Goal: Information Seeking & Learning: Check status

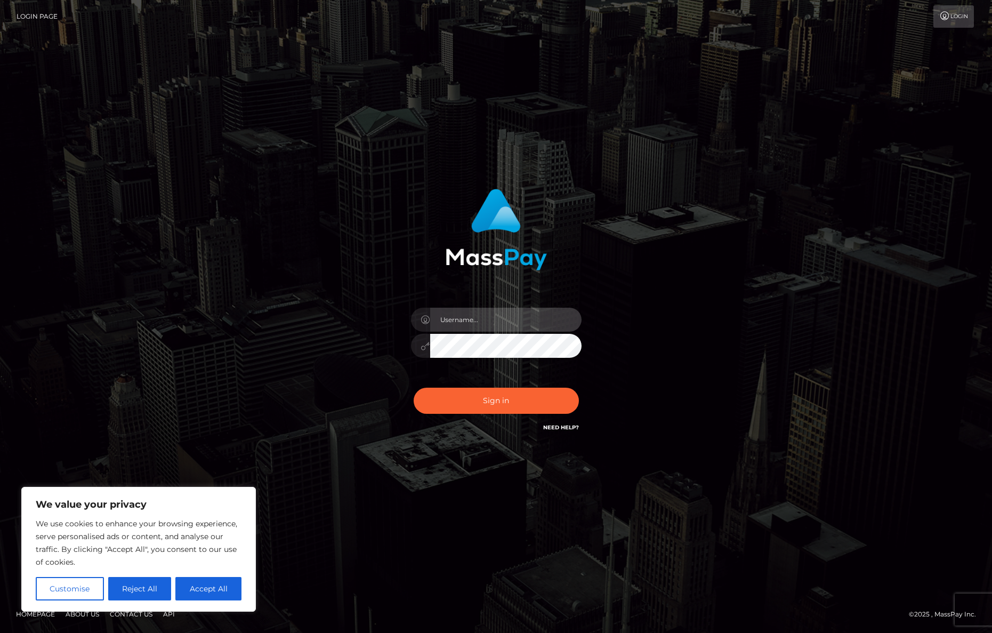
click at [536, 312] on input "text" at bounding box center [505, 320] width 151 height 24
paste input "Anna.Kushniruk"
type input "Anna.Kushniruk"
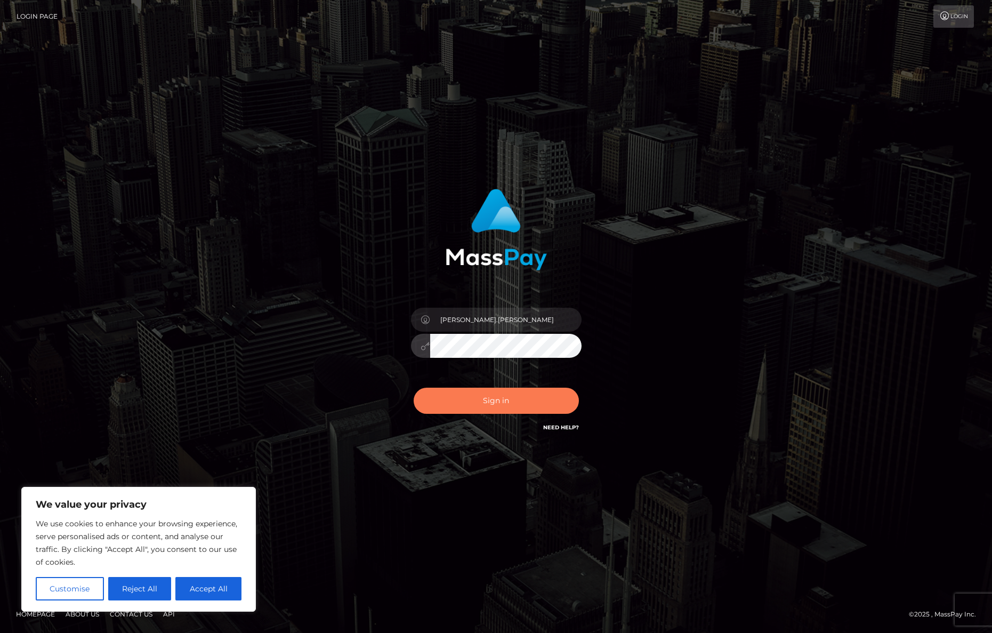
click at [506, 403] on button "Sign in" at bounding box center [496, 401] width 165 height 26
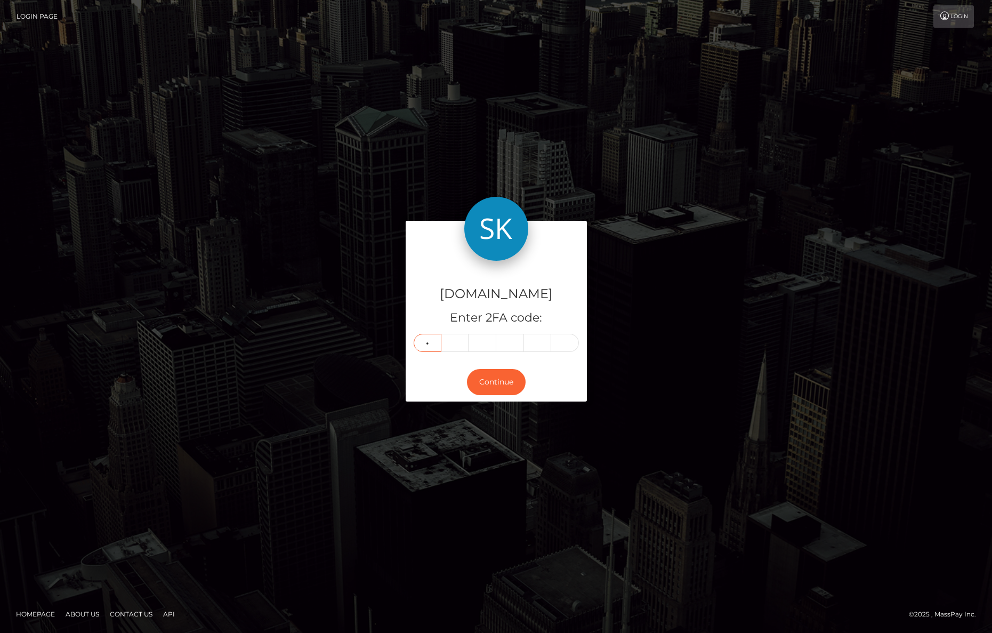
type input "2"
type input "6"
type input "2"
type input "1"
type input "7"
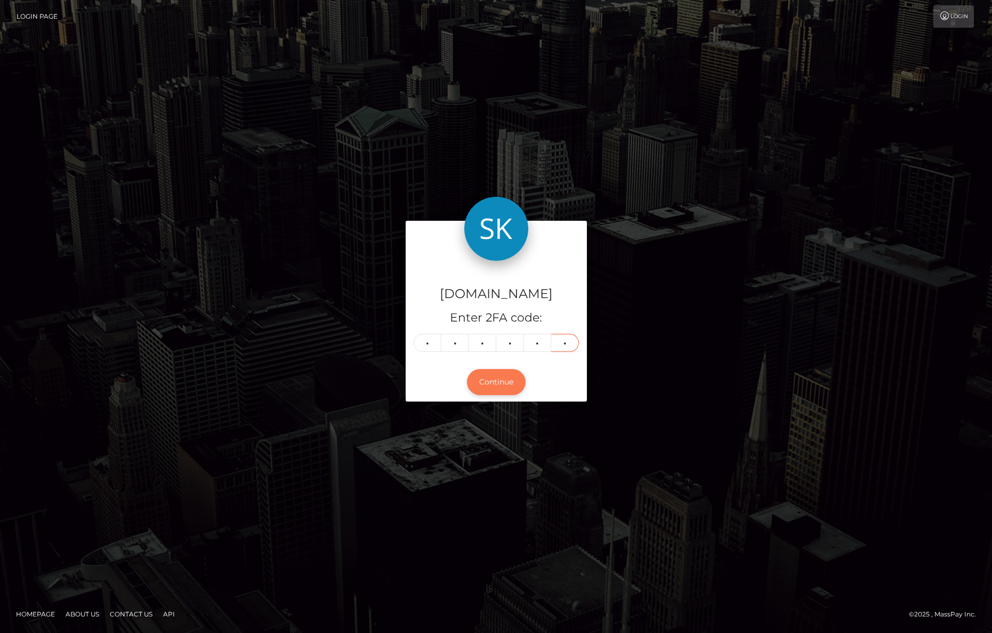
type input "4"
click at [504, 374] on button "Continue" at bounding box center [496, 382] width 59 height 26
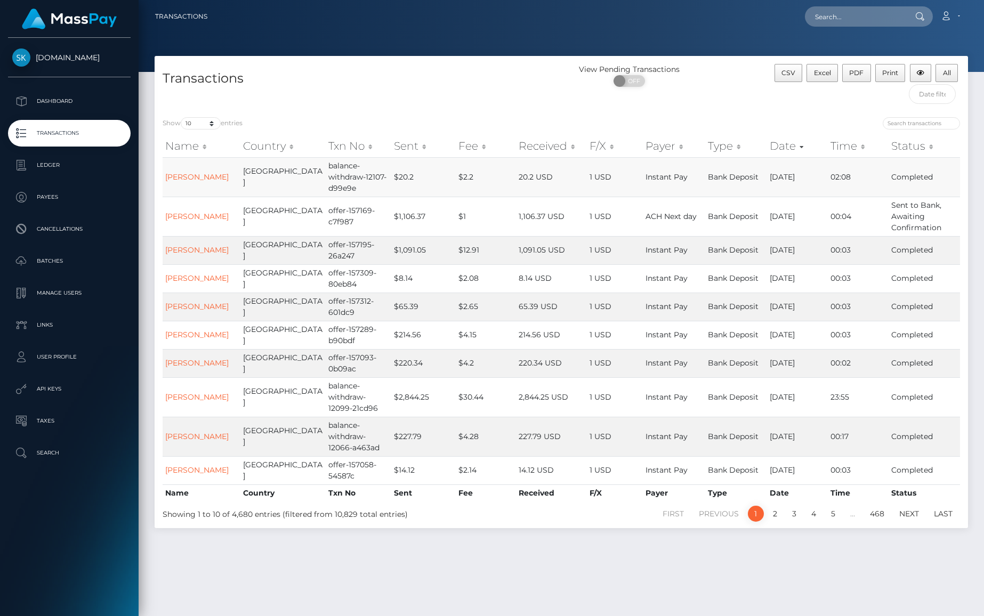
drag, startPoint x: 766, startPoint y: 179, endPoint x: 793, endPoint y: 177, distance: 27.8
click at [793, 177] on td "09/11/25" at bounding box center [797, 176] width 61 height 39
click at [783, 178] on td "09/11/25" at bounding box center [797, 176] width 61 height 39
drag, startPoint x: 781, startPoint y: 174, endPoint x: 766, endPoint y: 174, distance: 15.5
click at [767, 176] on td "09/11/25" at bounding box center [797, 176] width 61 height 39
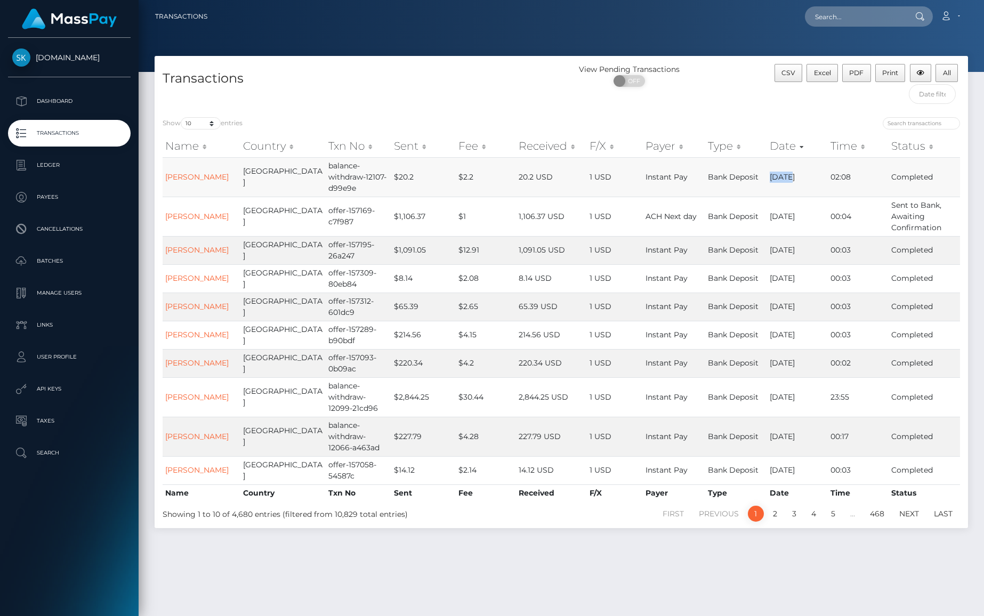
click at [777, 172] on td "09/11/25" at bounding box center [797, 176] width 61 height 39
select select "500"
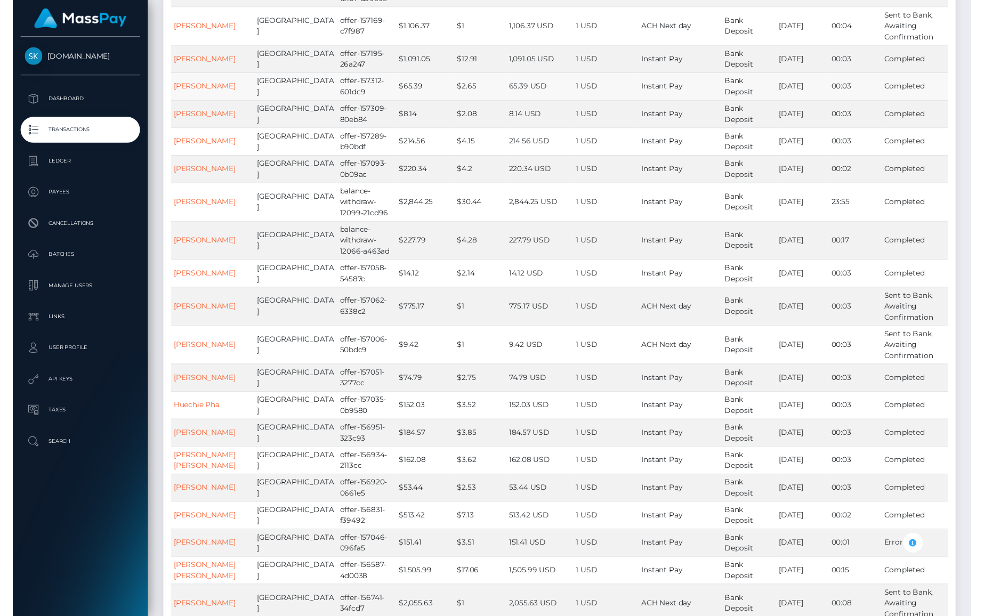
scroll to position [31, 0]
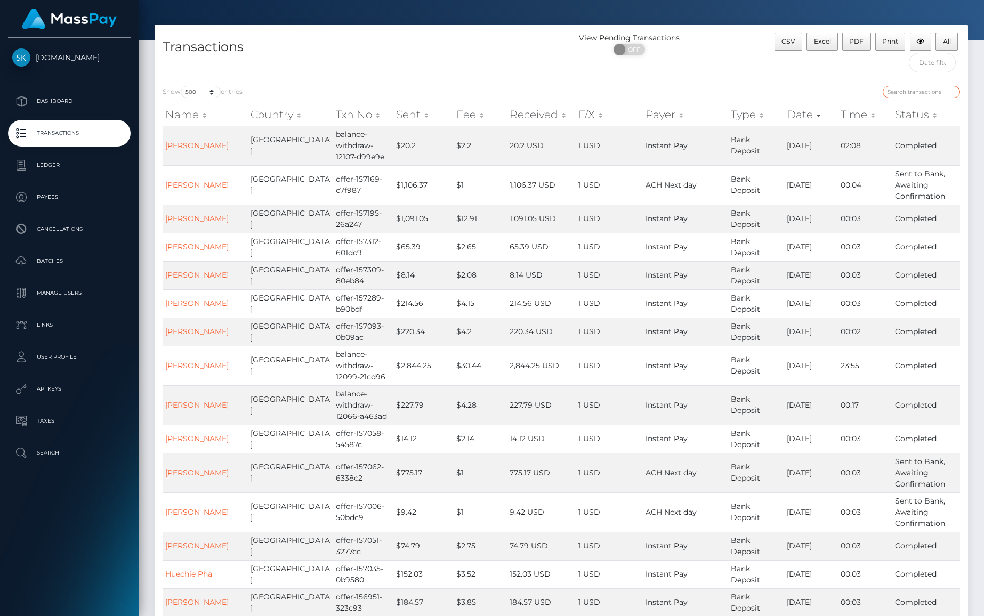
click at [913, 86] on input "search" at bounding box center [921, 92] width 77 height 12
paste input "offer-159307-ae5f67"
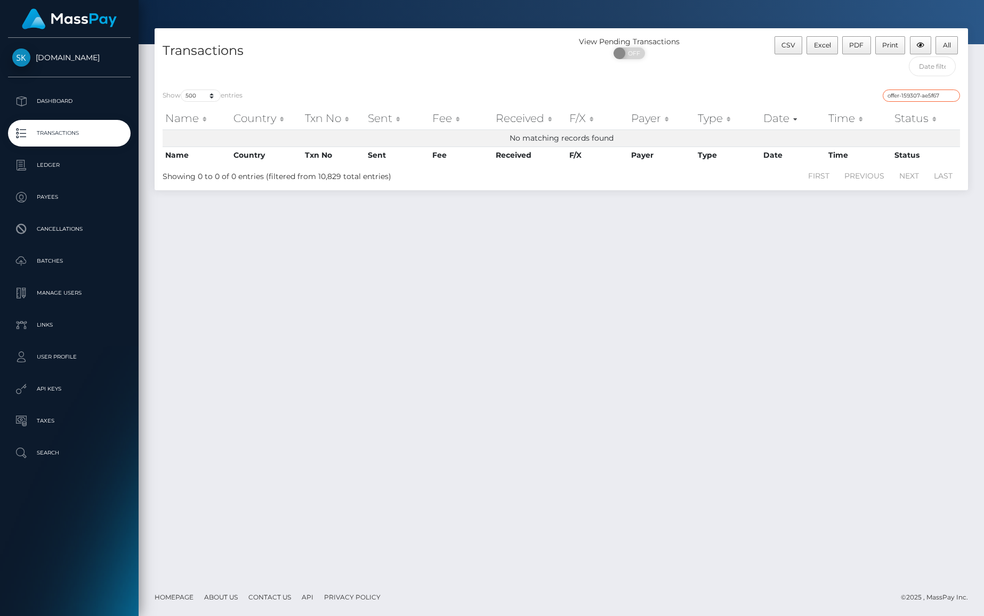
scroll to position [27, 0]
click at [808, 101] on div "offer-159307-ae5f67" at bounding box center [765, 97] width 391 height 15
click at [923, 97] on input "offer-159307-ae5f67" at bounding box center [921, 96] width 77 height 12
paste input "7855-c4aebb"
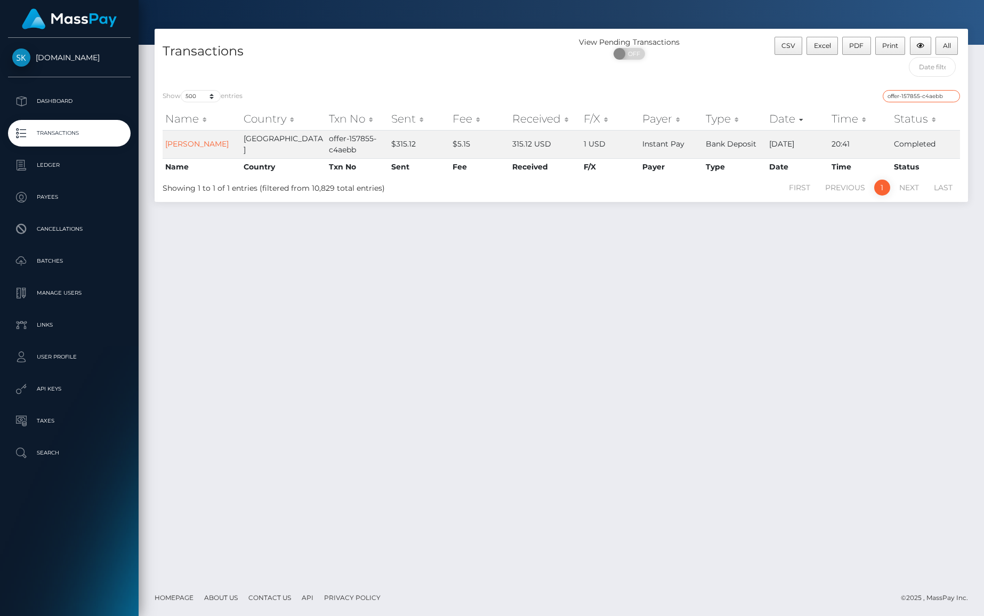
paste input "9307-ae5f67"
type input "offer-159307-ae5f67"
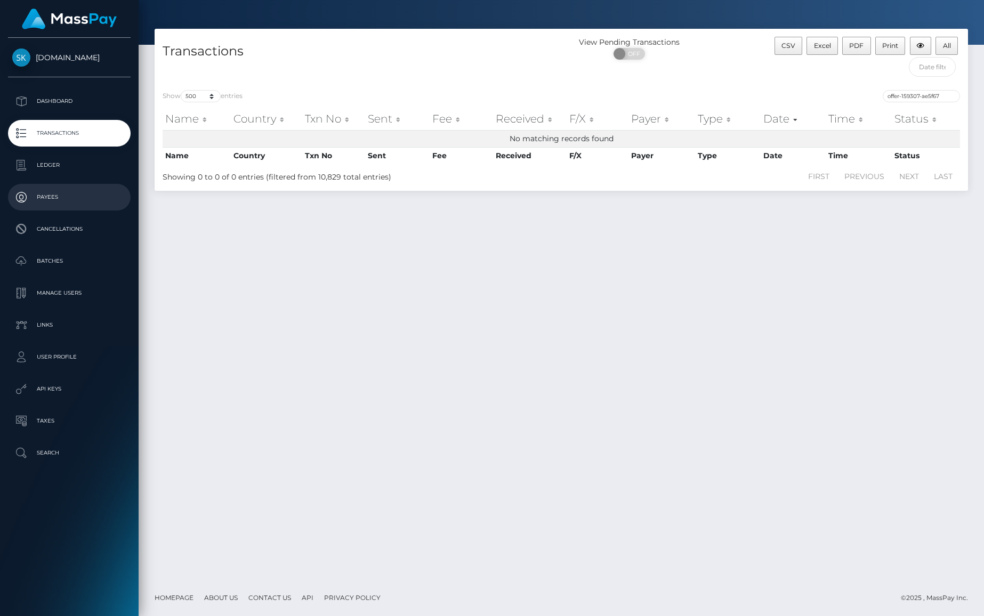
click at [81, 201] on p "Payees" at bounding box center [69, 197] width 114 height 16
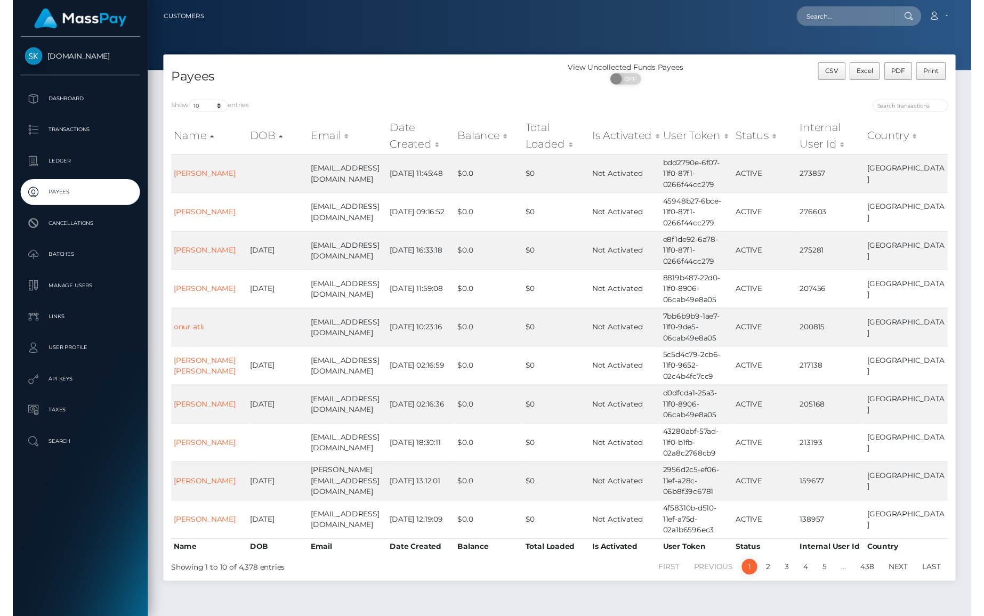
scroll to position [27, 0]
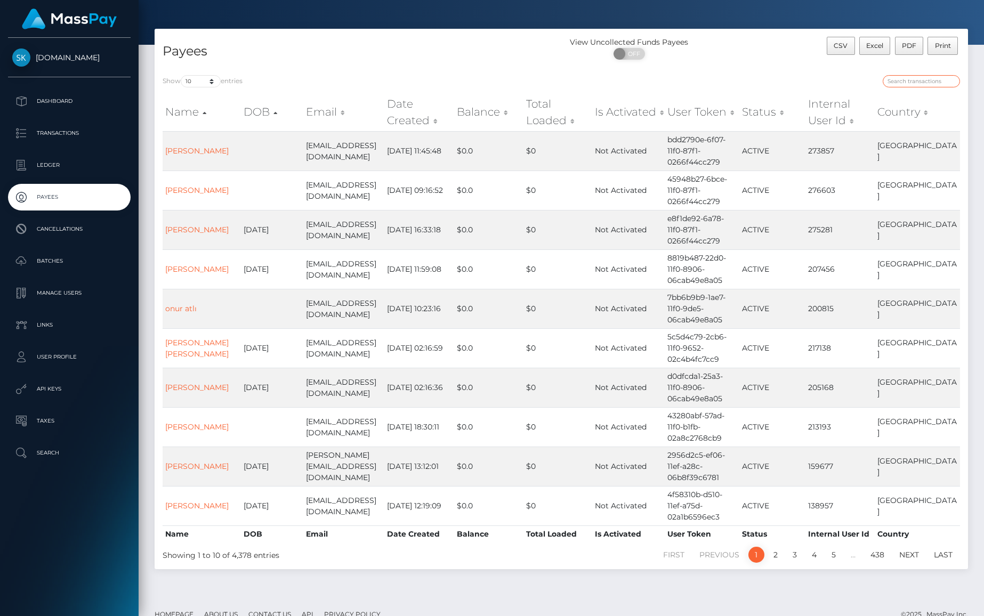
click at [928, 84] on input "search" at bounding box center [921, 81] width 77 height 12
paste input "jaric michael"
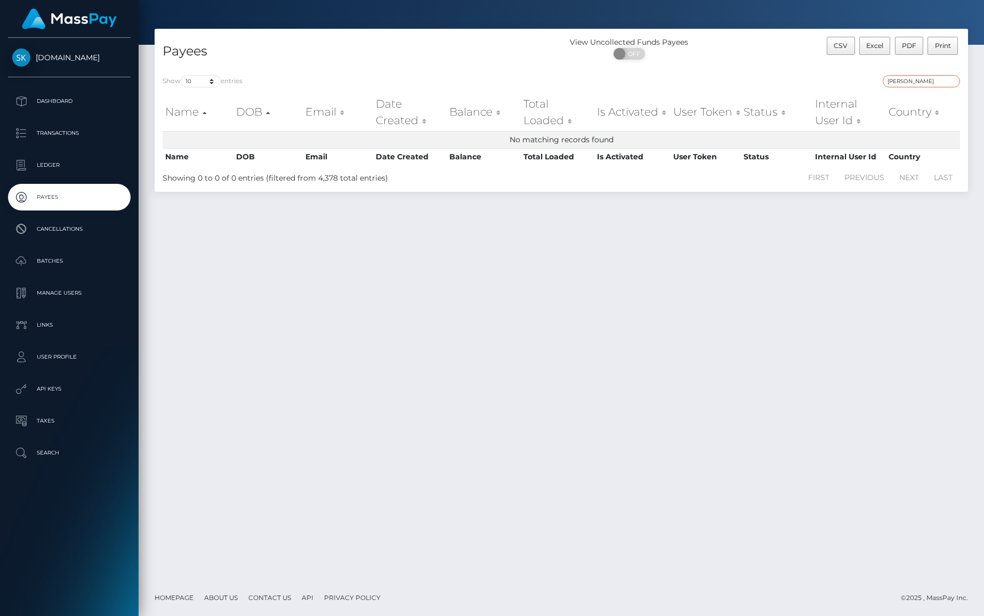
click at [919, 83] on input "jaric michael" at bounding box center [921, 81] width 77 height 12
click at [906, 82] on input "jaric michael" at bounding box center [921, 81] width 77 height 12
type input "jaric"
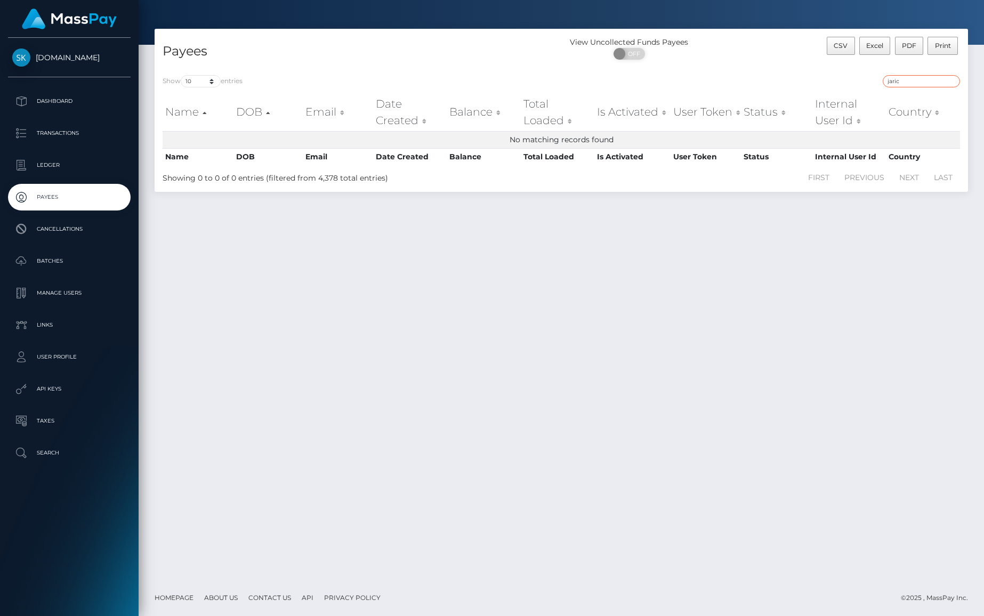
click at [950, 81] on input "jaric" at bounding box center [921, 81] width 77 height 12
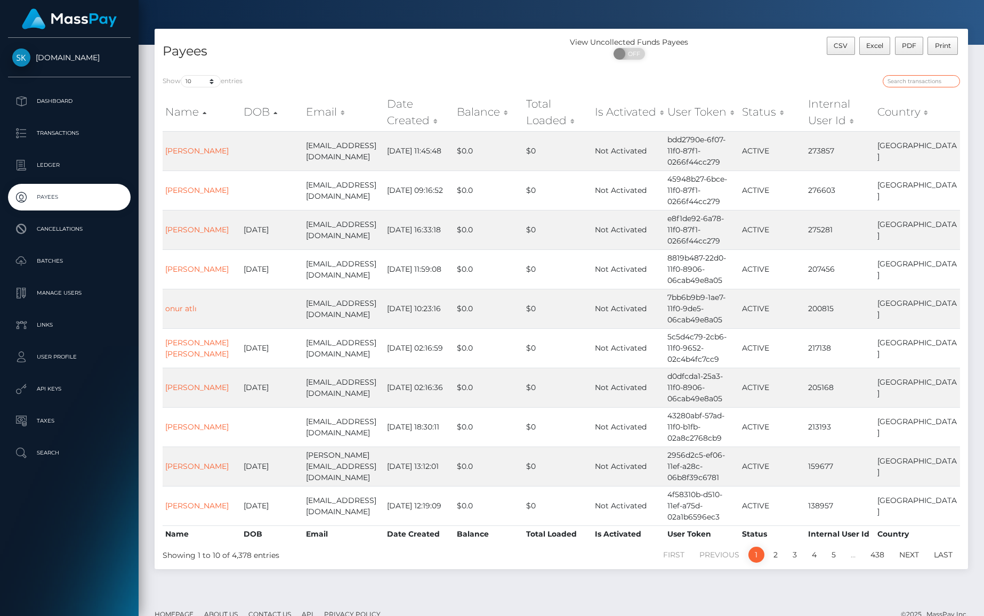
paste input "Tjahjadi"
type input "Tjahjadi"
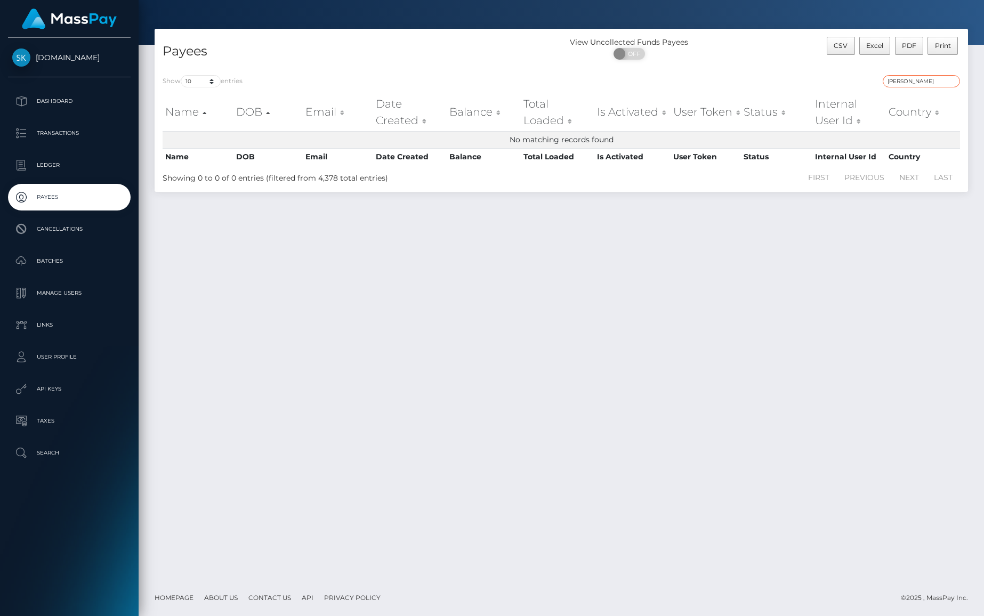
click at [951, 82] on input "Tjahjadi" at bounding box center [921, 81] width 77 height 12
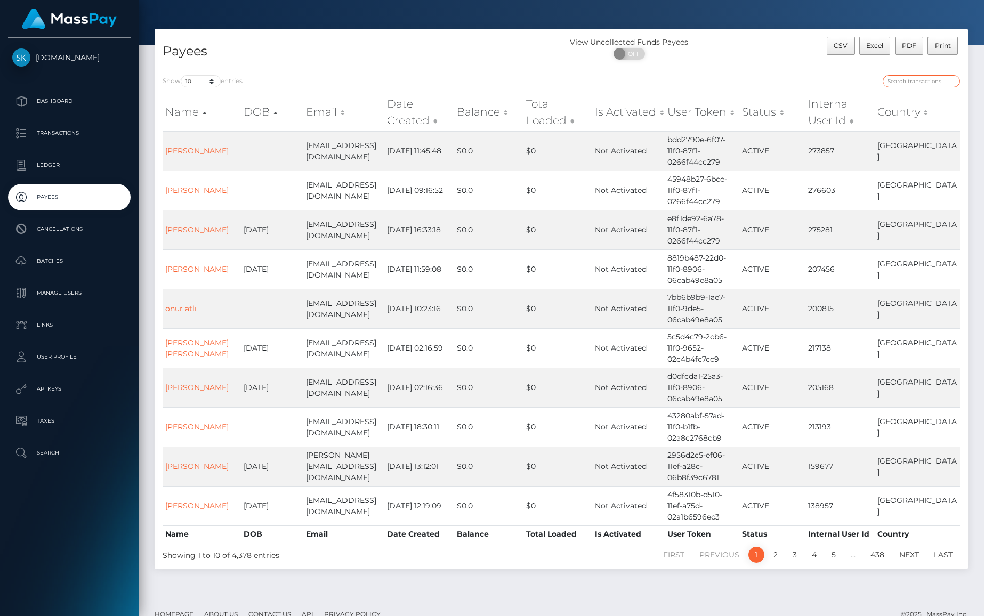
paste input "[EMAIL_ADDRESS][DOMAIN_NAME]"
type input "[EMAIL_ADDRESS][DOMAIN_NAME]"
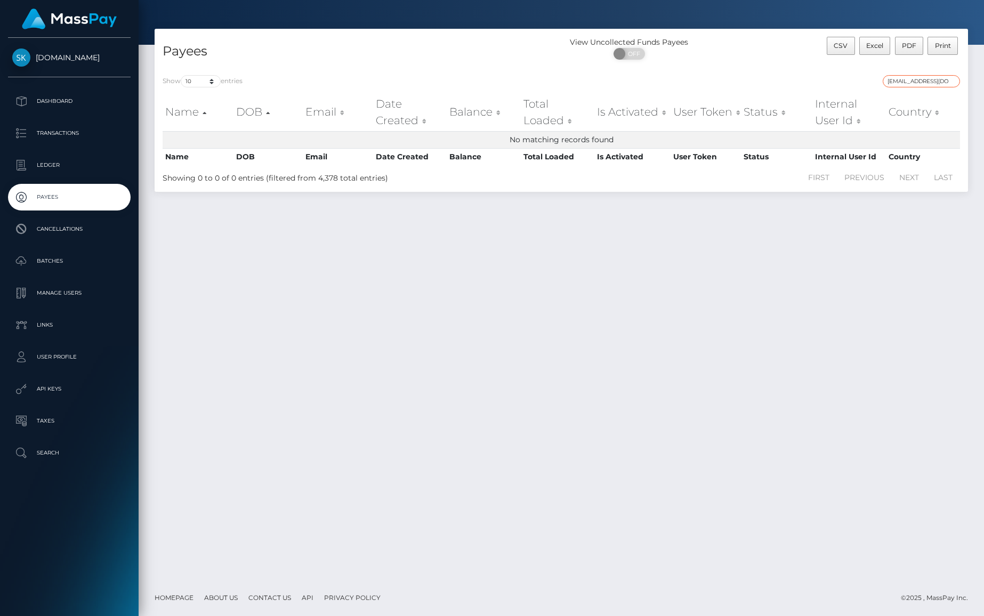
click at [956, 83] on input "[EMAIL_ADDRESS][DOMAIN_NAME]" at bounding box center [921, 81] width 77 height 12
click at [951, 81] on input "[EMAIL_ADDRESS][DOMAIN_NAME]" at bounding box center [921, 81] width 77 height 12
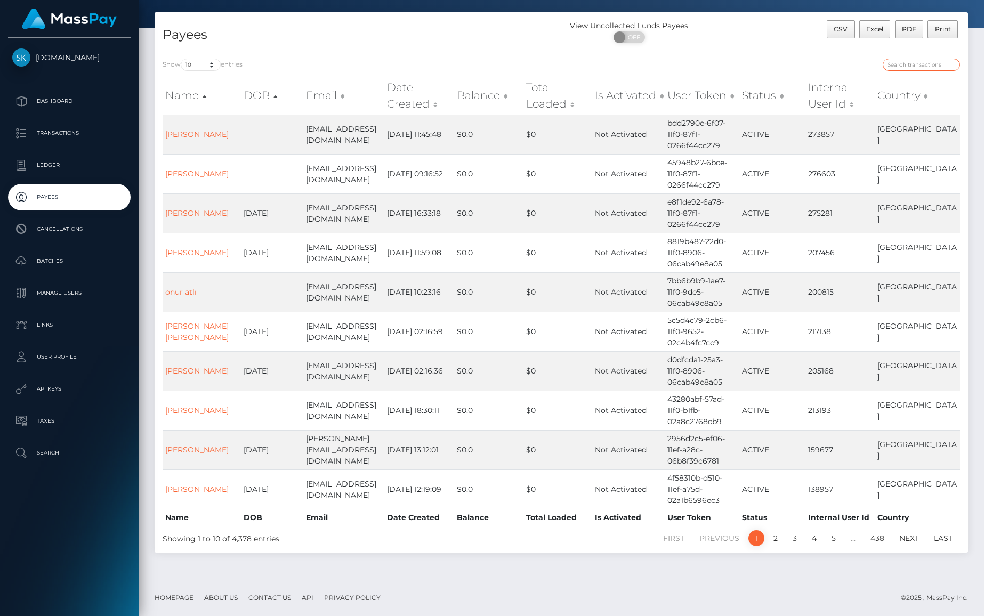
scroll to position [25, 0]
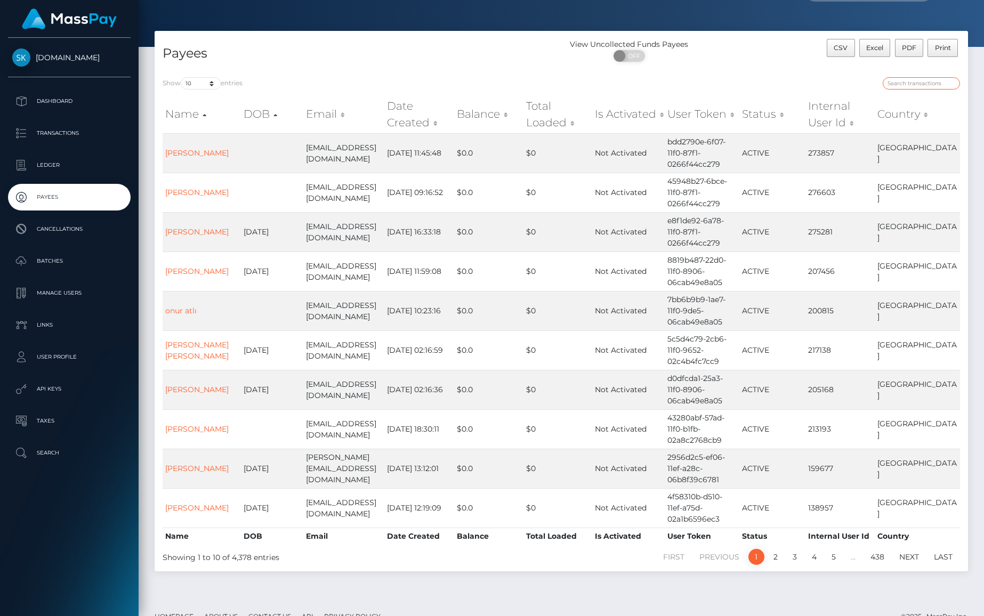
paste input "usr_03cd456f-8f0c-11f0-bd85-0694aced620b"
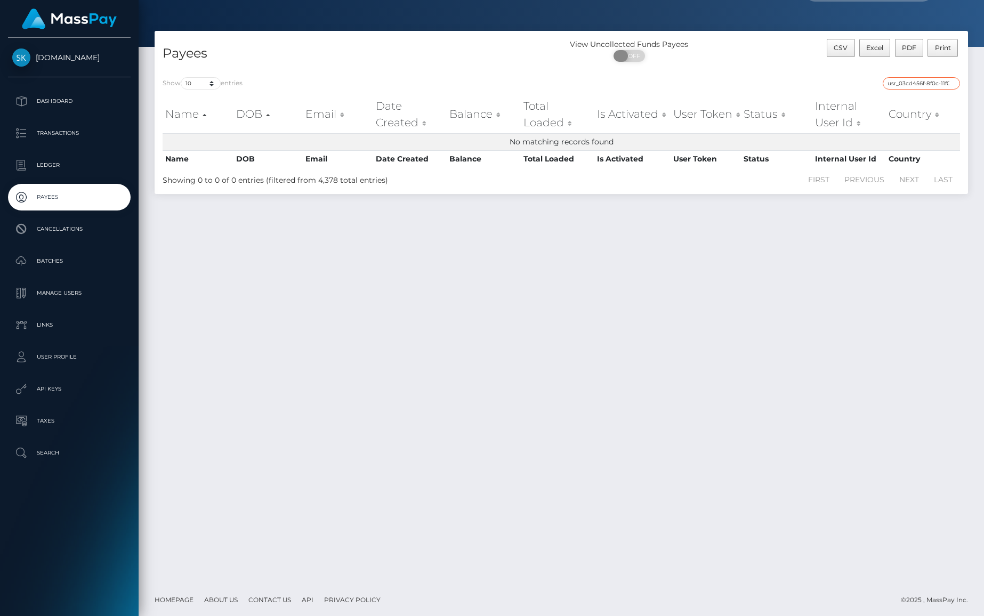
type input "usr_03cd456f-8f0c-11f0-bd85-0694aced620b"
click at [628, 58] on span at bounding box center [621, 56] width 14 height 12
checkbox input "true"
click at [952, 89] on input "usr_03cd456f-8f0c-11f0-bd85-0694aced620b" at bounding box center [921, 83] width 77 height 12
click at [949, 84] on input "usr_03cd456f-8f0c-11f0-bd85-0694aced620b" at bounding box center [921, 83] width 77 height 12
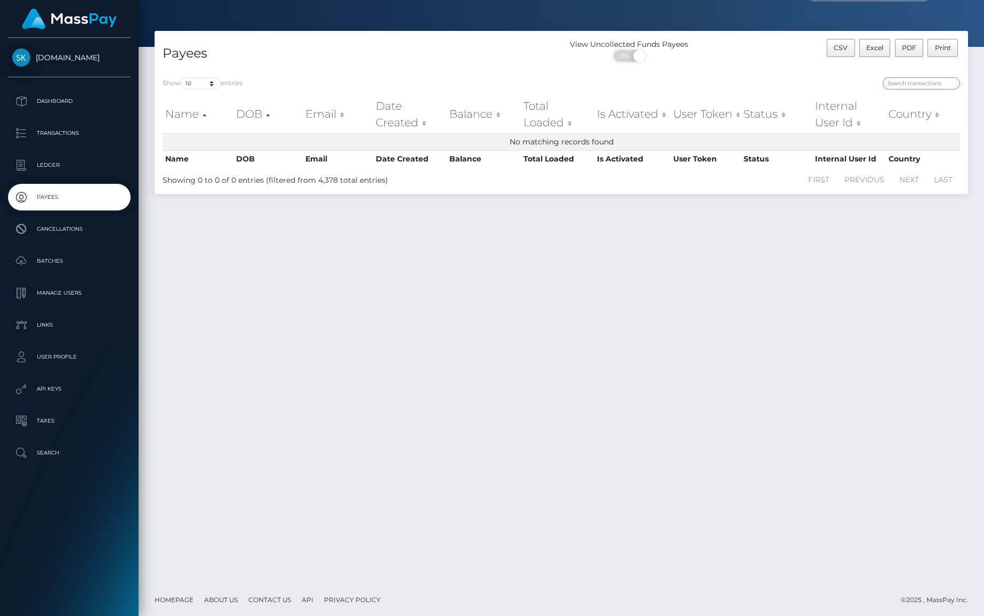
paste input "usr_03cd456f-8f0c-11f0-bd85-0694aced620b"
type input "usr_03cd456f-8f0c-11f0-bd85-0694aced620b"
click at [952, 84] on input "usr_03cd456f-8f0c-11f0-bd85-0694aced620b" at bounding box center [921, 83] width 77 height 12
click at [638, 56] on span at bounding box center [638, 56] width 14 height 12
checkbox input "false"
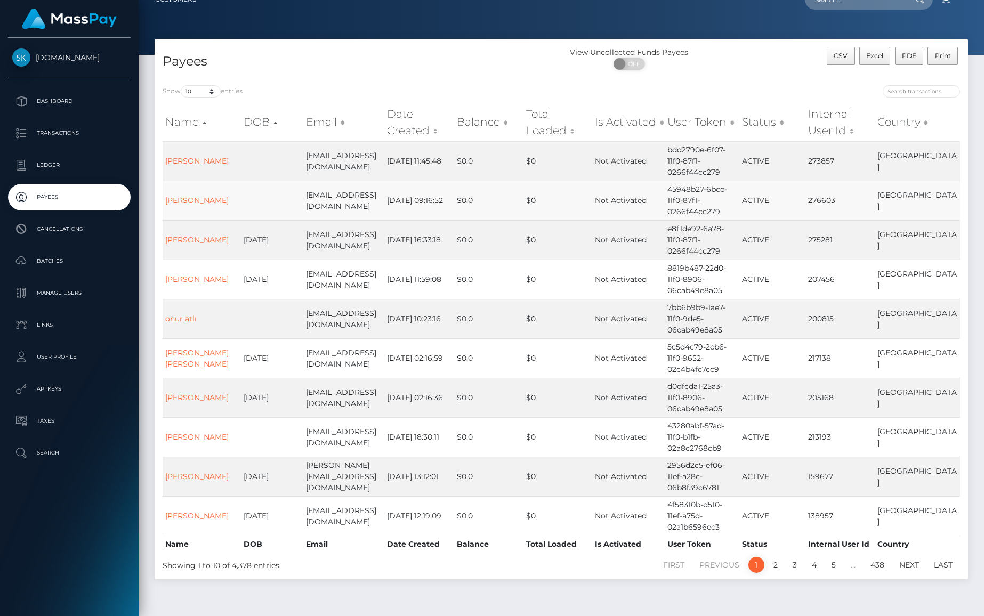
scroll to position [15, 0]
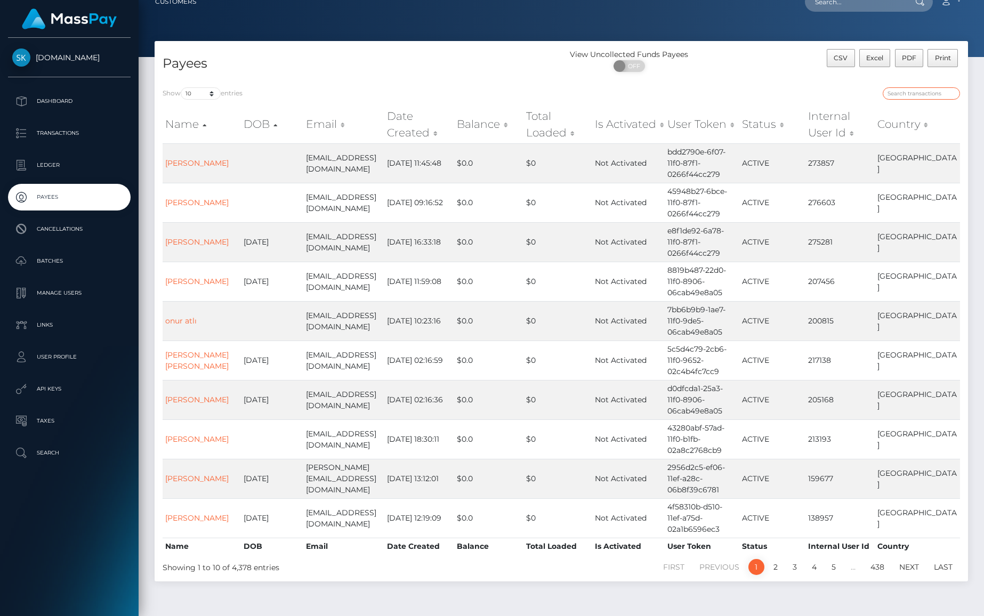
click at [912, 94] on input "search" at bounding box center [921, 93] width 77 height 12
paste input "usr_03cd456f-8f0c-11f0-bd85-0694aced620b"
drag, startPoint x: 830, startPoint y: 93, endPoint x: 819, endPoint y: 93, distance: 11.2
click at [816, 93] on div "usr_03cd456f-8f0c-11f0-bd85-0694aced620b" at bounding box center [765, 94] width 391 height 15
click at [899, 91] on input "usr_03cd456f-8f0c-11f0-bd85-0694aced620b" at bounding box center [921, 93] width 77 height 12
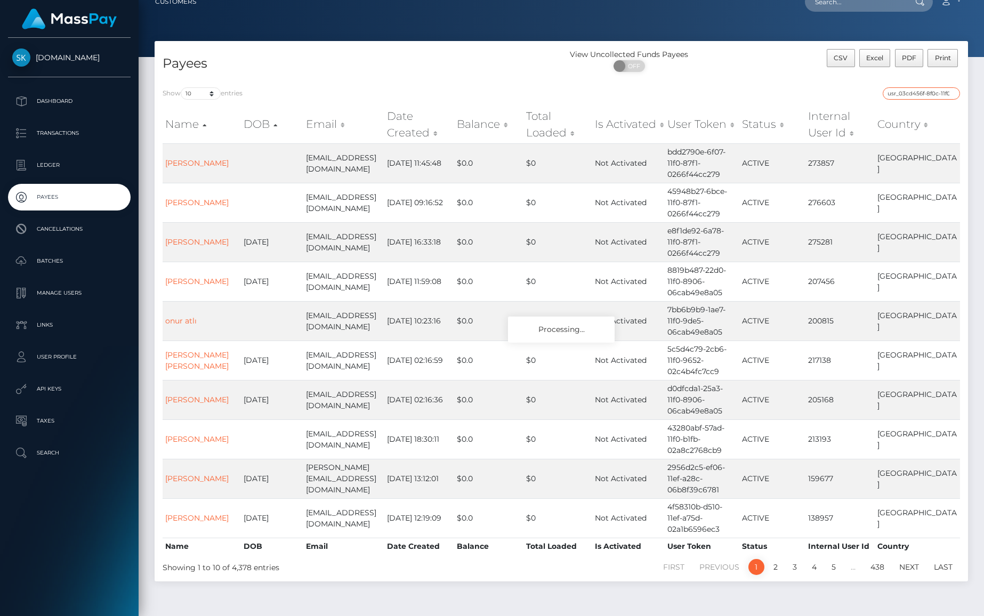
drag, startPoint x: 895, startPoint y: 94, endPoint x: 876, endPoint y: 94, distance: 18.7
click at [880, 94] on label "usr_03cd456f-8f0c-11f0-bd85-0694aced620b" at bounding box center [920, 93] width 80 height 12
click at [883, 94] on input "usr_03cd456f-8f0c-11f0-bd85-0694aced620b" at bounding box center [921, 93] width 77 height 12
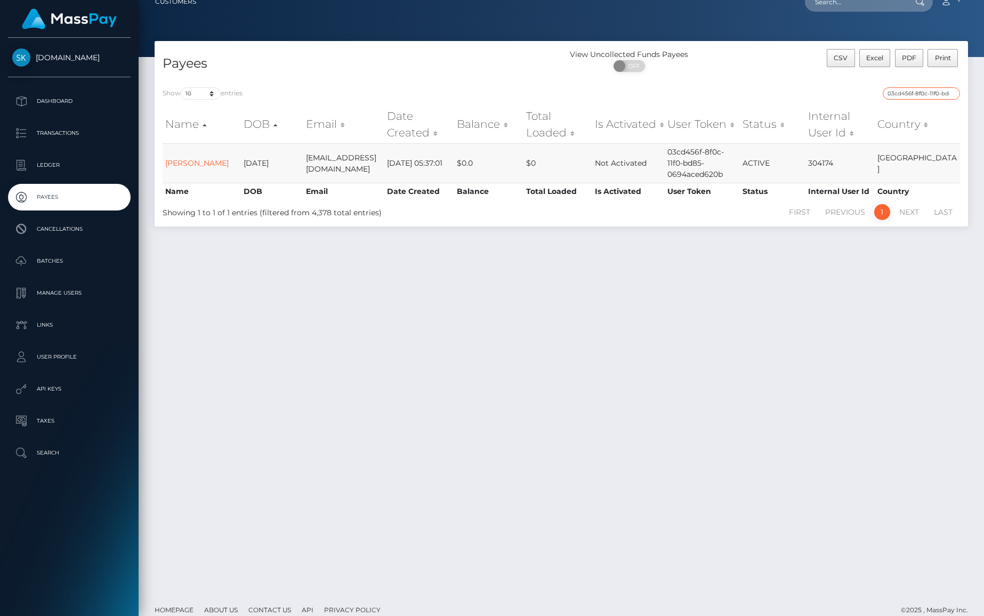
type input "03cd456f-8f0c-11f0-bd85-0694aced620b"
drag, startPoint x: 653, startPoint y: 161, endPoint x: 611, endPoint y: 132, distance: 51.5
click at [607, 144] on td "Not Activated" at bounding box center [628, 162] width 73 height 39
click at [683, 149] on td "03cd456f-8f0c-11f0-bd85-0694aced620b" at bounding box center [702, 162] width 75 height 39
click at [187, 164] on link "[PERSON_NAME]" at bounding box center [196, 163] width 63 height 10
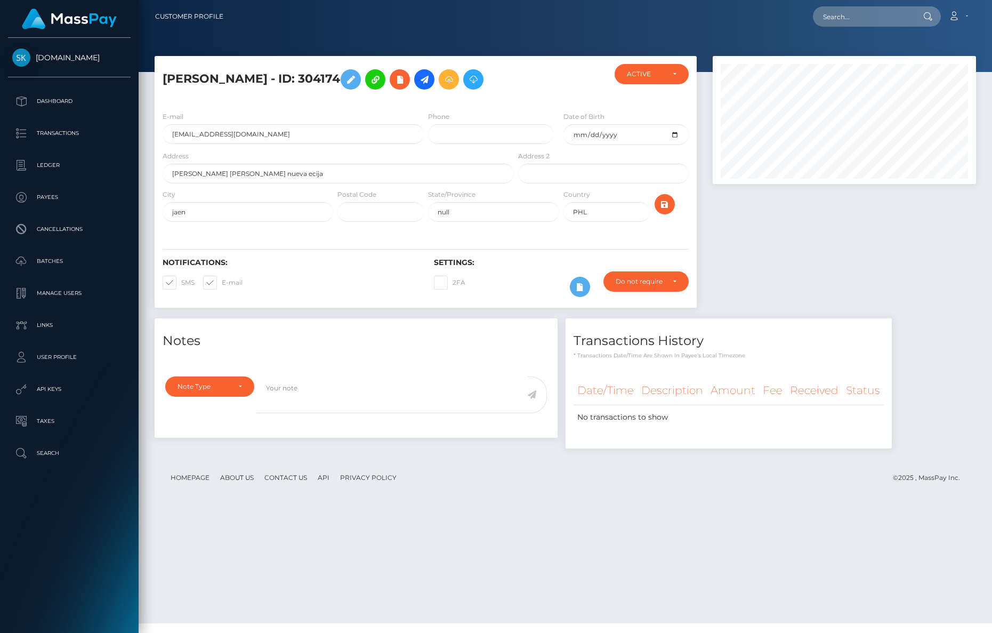
scroll to position [128, 263]
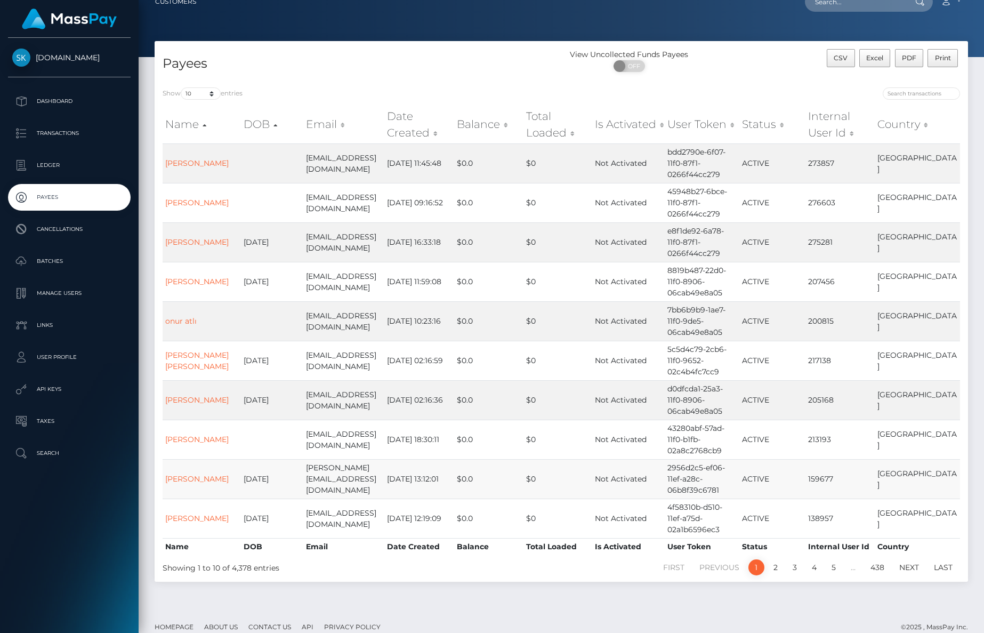
scroll to position [13, 0]
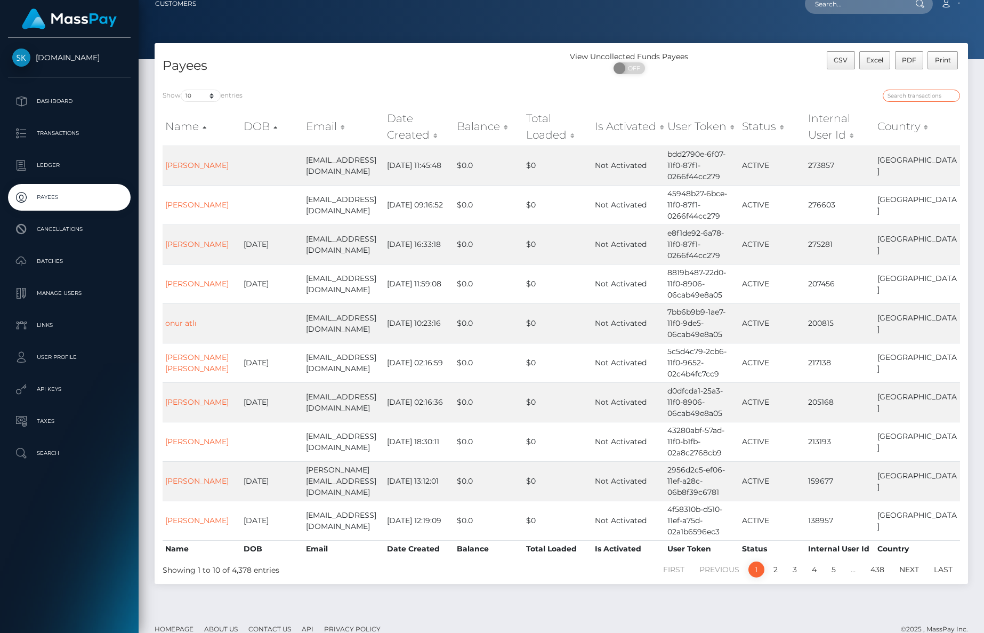
click at [899, 100] on input "search" at bounding box center [921, 96] width 77 height 12
paste input "03cd456f-8f0c-11f0-bd85-0694aced620b"
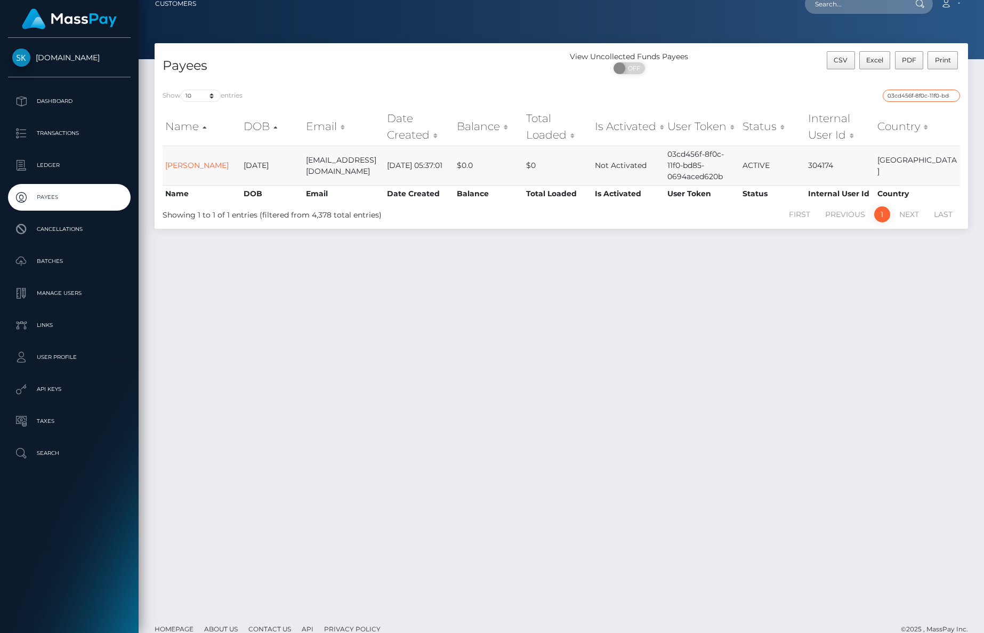
type input "03cd456f-8f0c-11f0-bd85-0694aced620b"
click at [458, 167] on td "$0.0" at bounding box center [489, 165] width 70 height 39
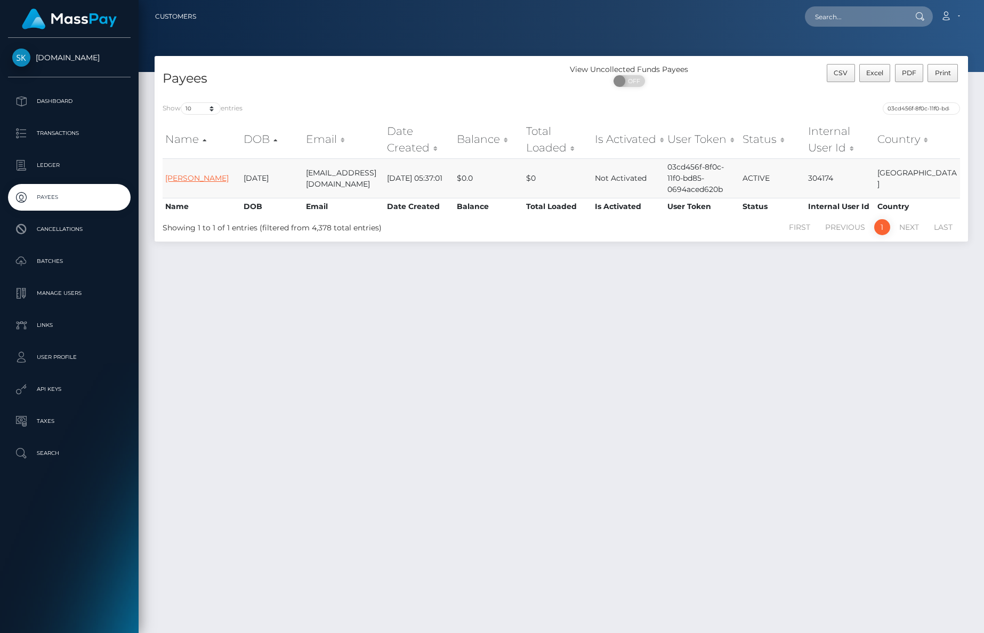
click at [193, 174] on link "jaric michael sacristan" at bounding box center [196, 178] width 63 height 10
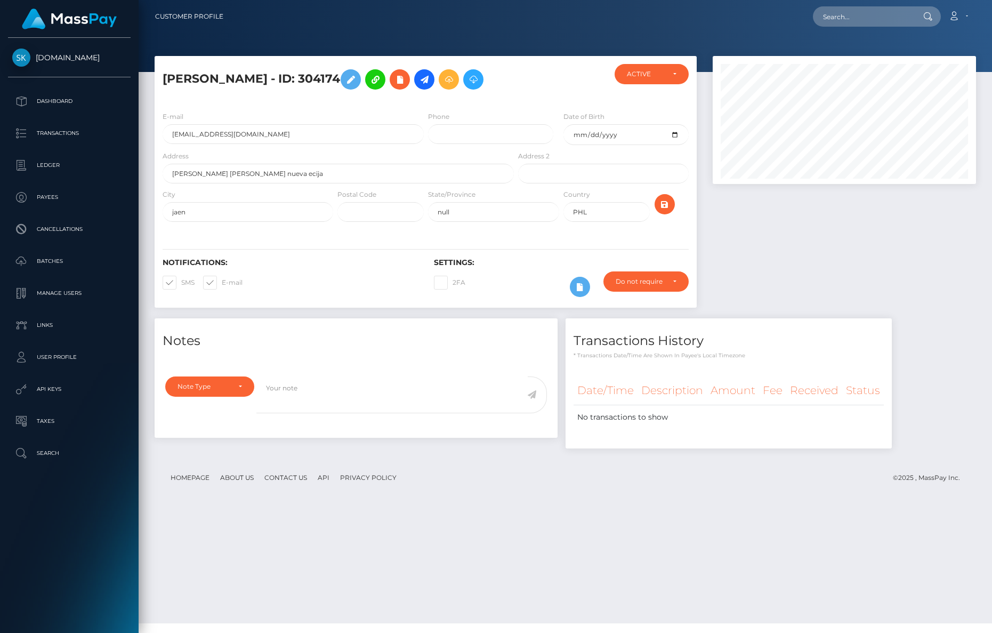
scroll to position [128, 263]
drag, startPoint x: 626, startPoint y: 388, endPoint x: 660, endPoint y: 419, distance: 46.8
click at [660, 419] on div "Transactions History * Transactions date/time are shown in payee's local timezo…" at bounding box center [729, 383] width 326 height 130
click at [660, 405] on th "Description" at bounding box center [672, 390] width 69 height 29
drag, startPoint x: 721, startPoint y: 419, endPoint x: 817, endPoint y: 417, distance: 95.5
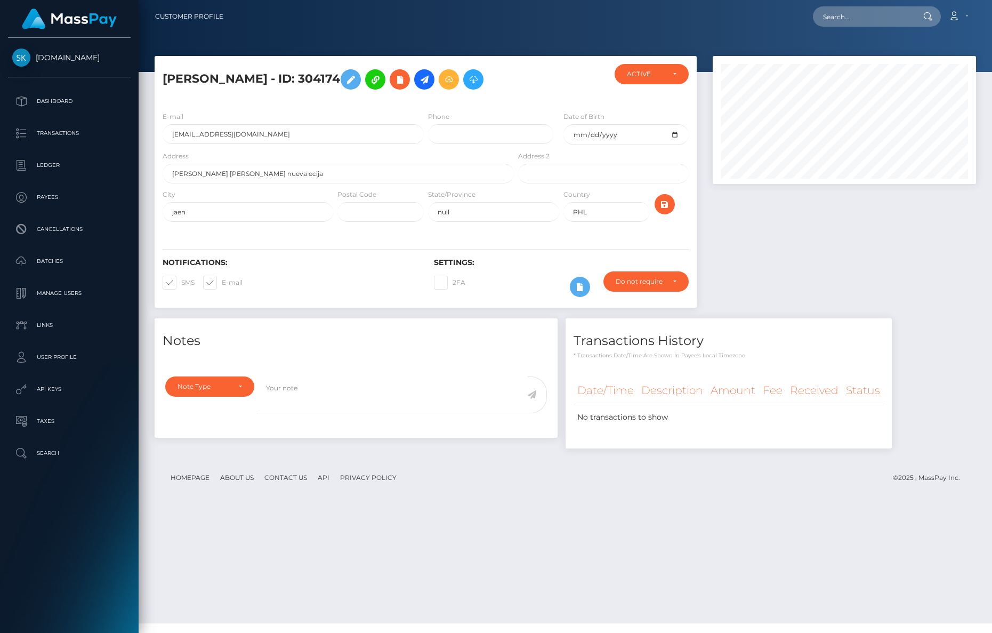
click at [817, 405] on tr "Date/Time Description Amount Fee Received Status" at bounding box center [729, 390] width 310 height 29
click at [818, 405] on th "Received" at bounding box center [815, 390] width 56 height 29
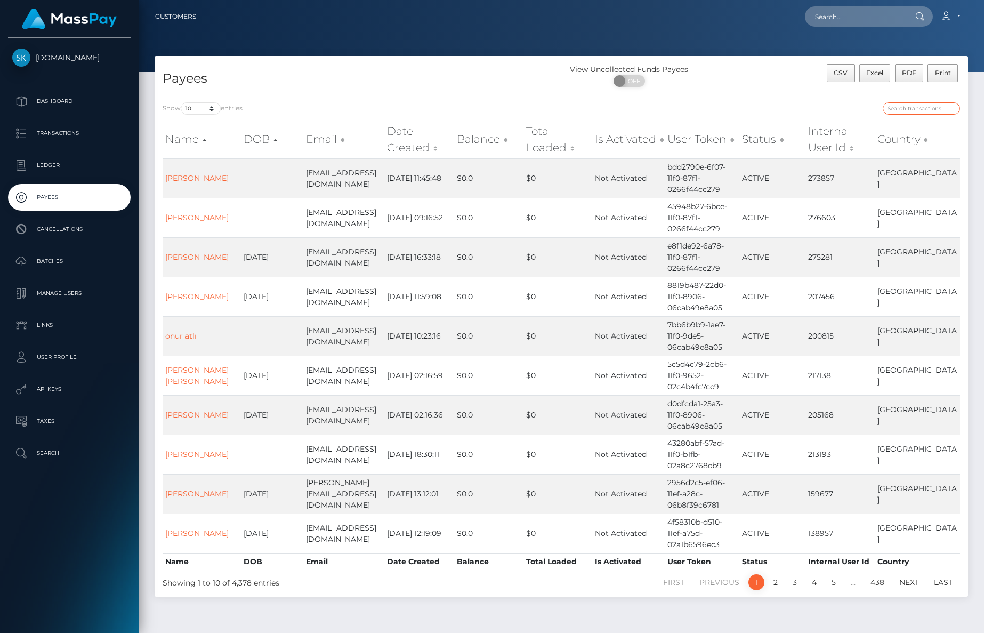
click at [896, 111] on input "search" at bounding box center [921, 108] width 77 height 12
paste input "03cd456f-8f0c-11f0-bd85-0694aced620b"
type input "03cd456f-8f0c-11f0-bd85-0694aced620b"
